Goal: Use online tool/utility: Utilize a website feature to perform a specific function

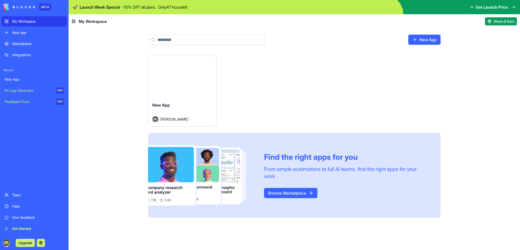
click at [172, 90] on div "Launch" at bounding box center [182, 76] width 68 height 43
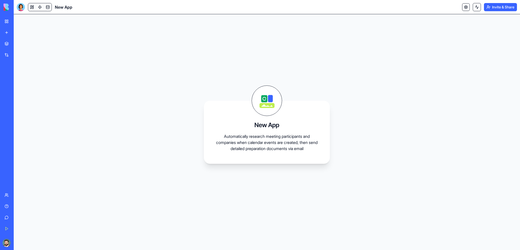
click at [246, 139] on p "Automatically research meeting participants and companies when calendar events …" at bounding box center [267, 142] width 102 height 18
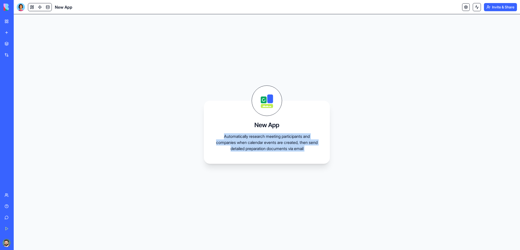
click at [246, 139] on p "Automatically research meeting participants and companies when calendar events …" at bounding box center [267, 142] width 102 height 18
click at [19, 23] on div "My Workspace" at bounding box center [15, 21] width 7 height 5
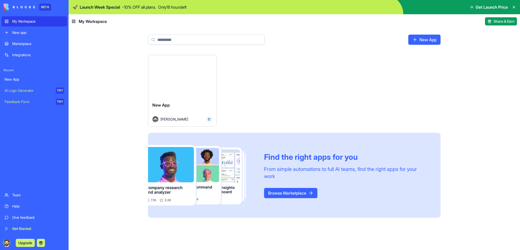
click at [181, 77] on button "Launch" at bounding box center [182, 76] width 38 height 10
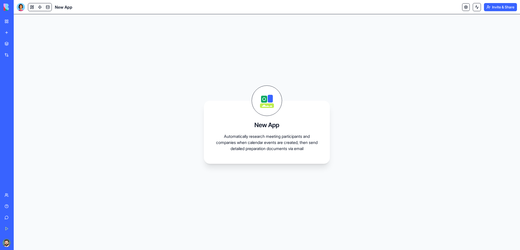
click at [274, 144] on p "Automatically research meeting participants and companies when calendar events …" at bounding box center [267, 142] width 102 height 18
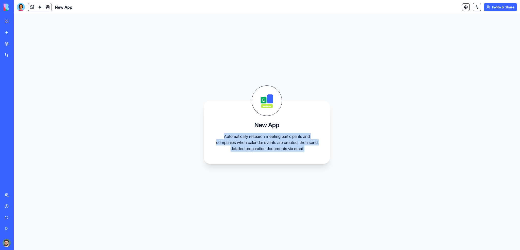
click at [274, 144] on p "Automatically research meeting participants and companies when calendar events …" at bounding box center [267, 142] width 102 height 18
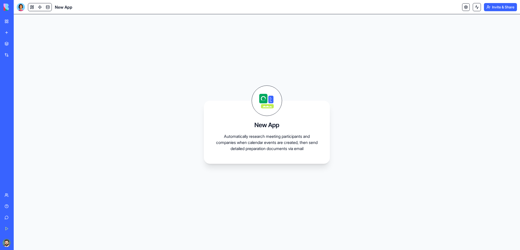
click at [273, 100] on icon at bounding box center [271, 100] width 5 height 8
click at [370, 96] on div "New App Automatically research meeting participants and companies when calendar…" at bounding box center [267, 132] width 507 height 236
